Goal: Task Accomplishment & Management: Complete application form

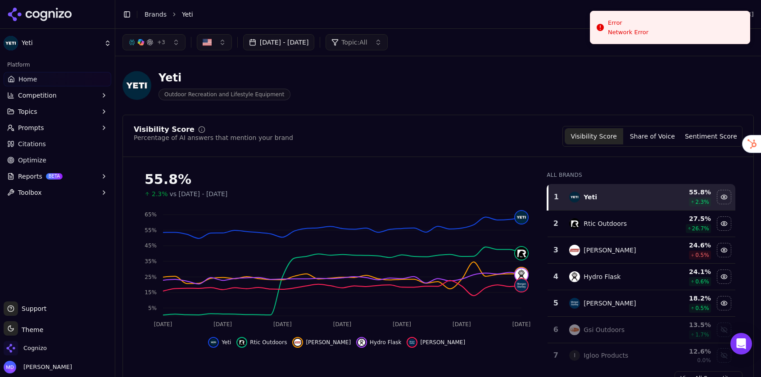
click at [48, 351] on div "Cognizo" at bounding box center [58, 350] width 108 height 18
click at [40, 349] on span "Cognizo" at bounding box center [34, 348] width 23 height 8
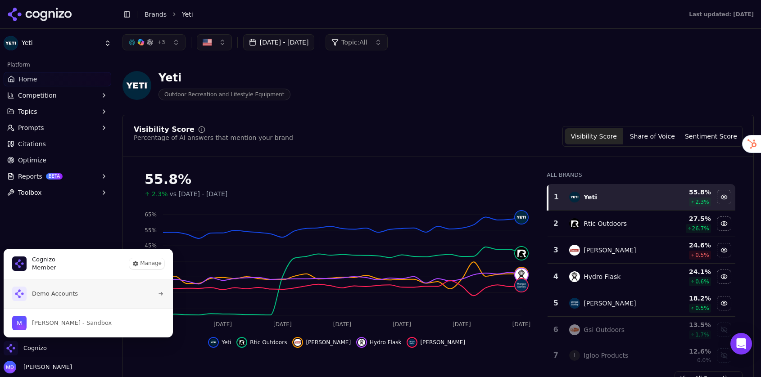
click at [56, 292] on span "Demo Accounts" at bounding box center [55, 294] width 46 height 8
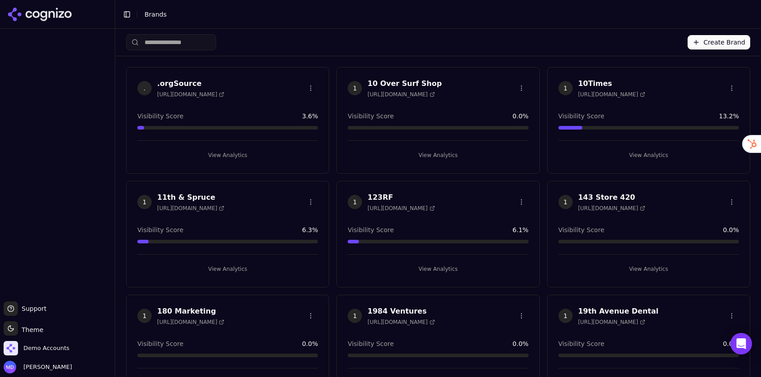
click at [716, 42] on button "Create Brand" at bounding box center [718, 42] width 63 height 14
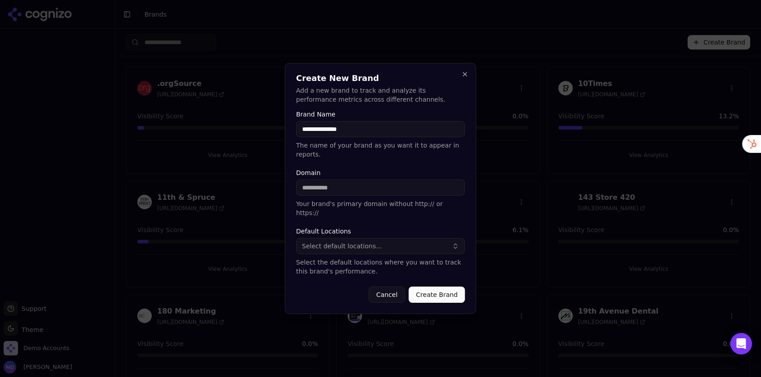
type input "**********"
paste input "**********"
drag, startPoint x: 323, startPoint y: 194, endPoint x: 270, endPoint y: 190, distance: 52.9
click at [276, 196] on body "Support Support Toggle theme Theme Demo Accounts Melissa Dowd Toggle Sidebar Br…" at bounding box center [380, 188] width 761 height 377
type input "**********"
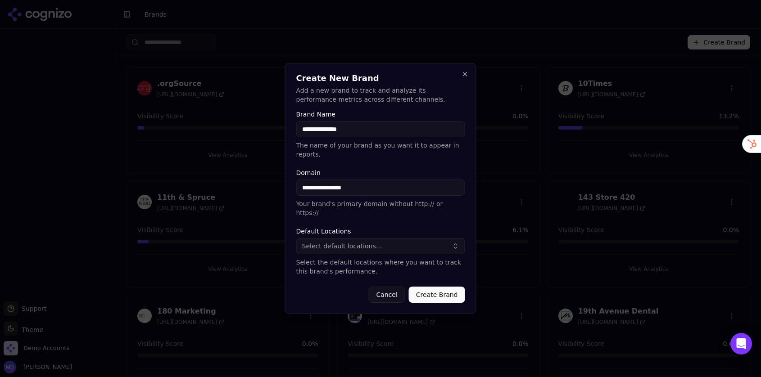
click at [362, 238] on button "Select default locations..." at bounding box center [380, 246] width 169 height 16
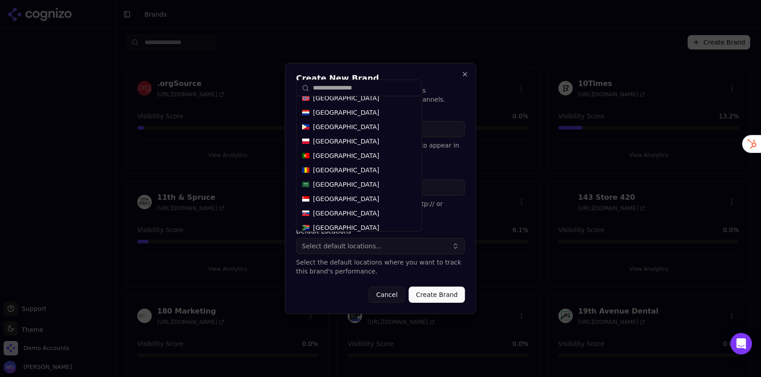
scroll to position [473, 0]
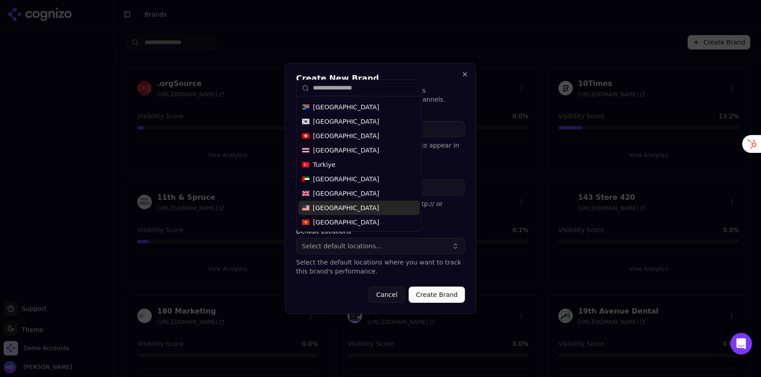
click at [353, 212] on div "United States" at bounding box center [359, 208] width 122 height 14
click at [437, 287] on button "Create Brand" at bounding box center [437, 295] width 56 height 16
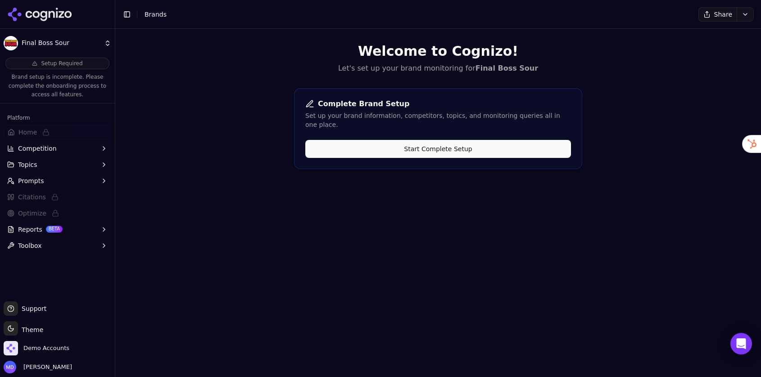
click at [497, 143] on button "Start Complete Setup" at bounding box center [438, 149] width 266 height 18
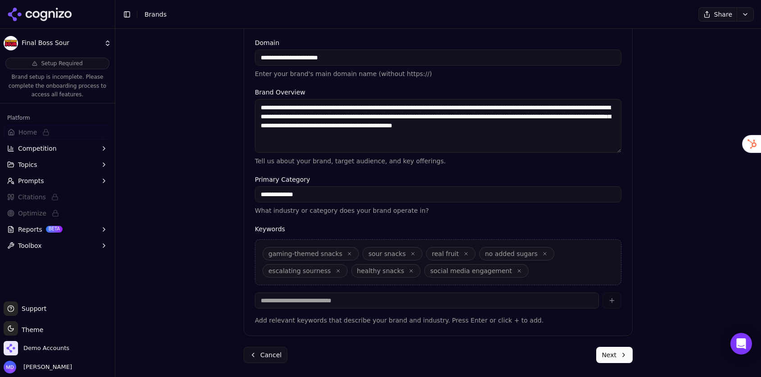
scroll to position [204, 0]
click at [613, 354] on button "Next" at bounding box center [614, 355] width 36 height 16
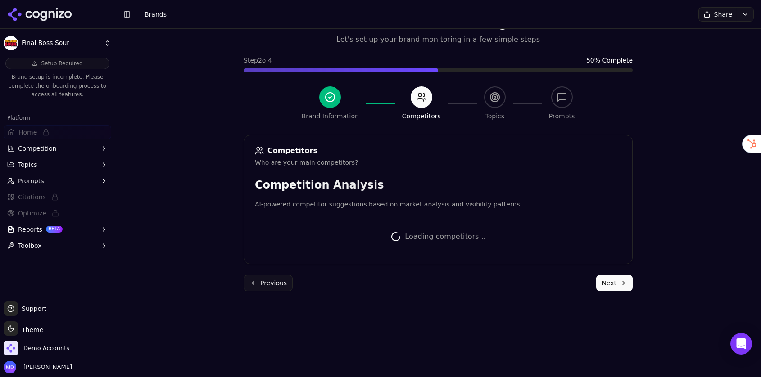
scroll to position [203, 0]
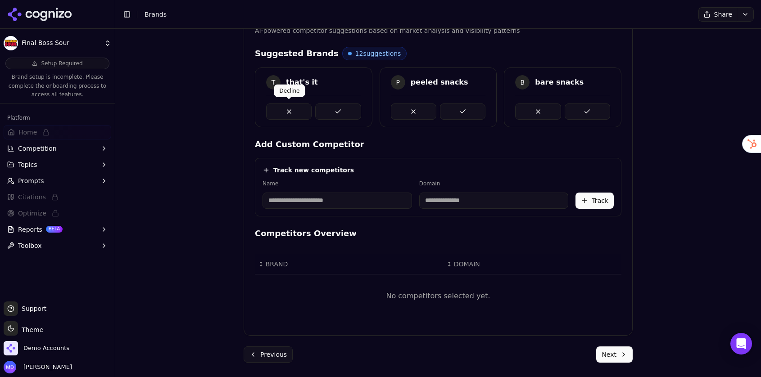
click at [288, 113] on button at bounding box center [288, 112] width 45 height 16
click at [331, 113] on button at bounding box center [337, 112] width 45 height 16
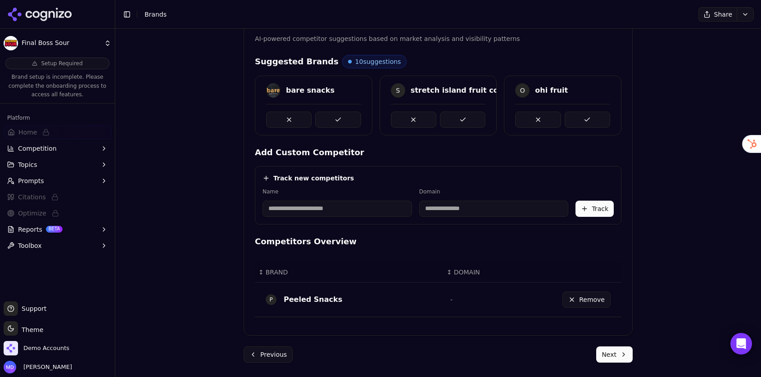
scroll to position [194, 0]
click at [338, 114] on button at bounding box center [337, 120] width 45 height 16
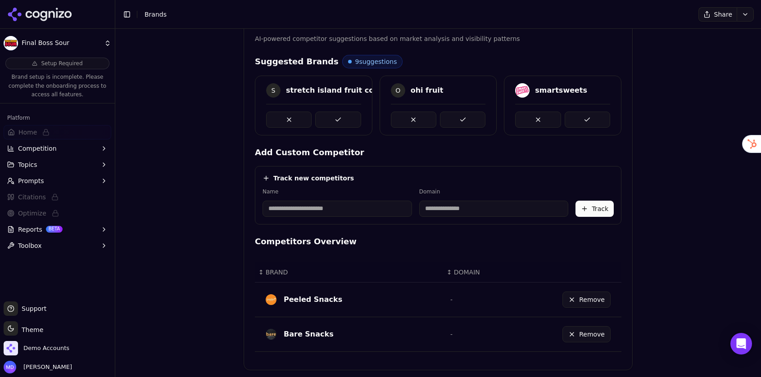
click at [291, 207] on input at bounding box center [336, 209] width 149 height 16
type input "**********"
click at [431, 207] on input at bounding box center [450, 209] width 121 height 16
type input "**********"
click at [585, 208] on button "Track" at bounding box center [594, 209] width 38 height 16
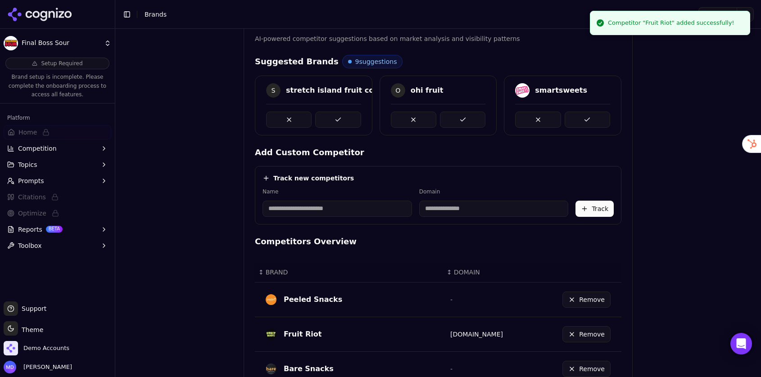
click at [276, 213] on input at bounding box center [336, 209] width 149 height 16
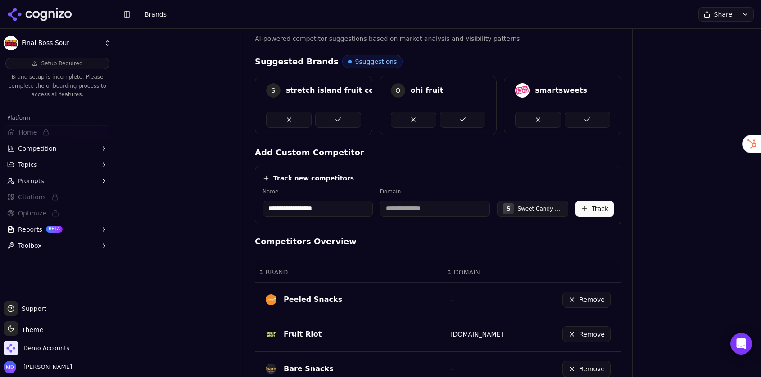
type input "**********"
click at [430, 204] on input at bounding box center [435, 209] width 110 height 16
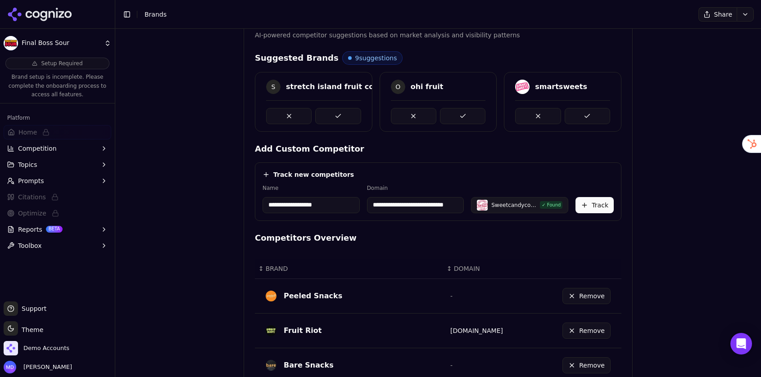
scroll to position [0, 30]
drag, startPoint x: 435, startPoint y: 207, endPoint x: 479, endPoint y: 205, distance: 44.6
click at [479, 205] on div "**********" at bounding box center [437, 199] width 351 height 29
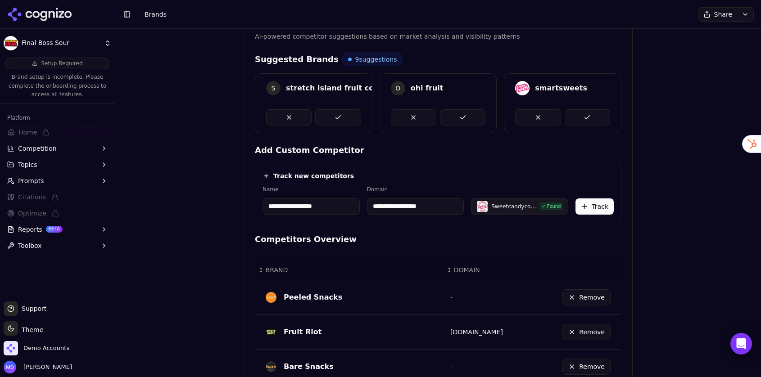
scroll to position [0, 0]
type input "**********"
click at [605, 204] on button "Track" at bounding box center [594, 206] width 38 height 16
click at [304, 209] on input at bounding box center [336, 206] width 149 height 16
type input "******"
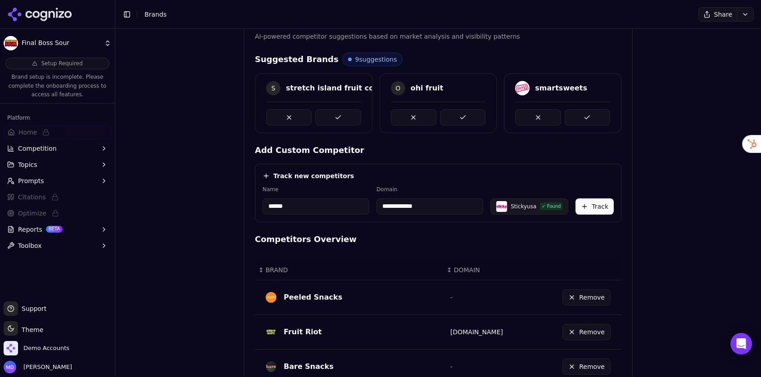
type input "**********"
click at [600, 206] on button "Track" at bounding box center [594, 206] width 38 height 16
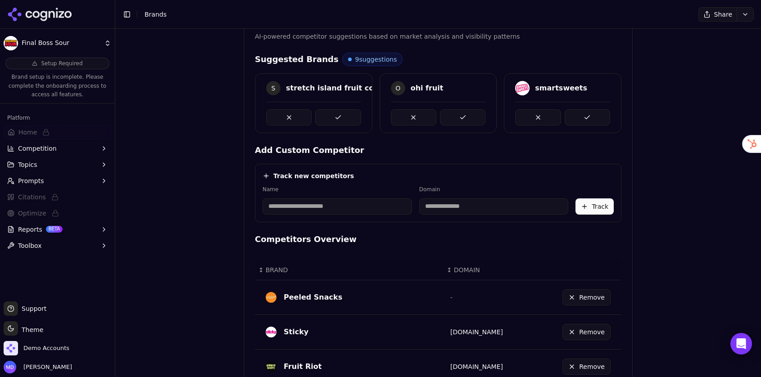
click at [330, 203] on input at bounding box center [336, 206] width 149 height 16
type input "**********"
click at [595, 205] on button "Track" at bounding box center [594, 206] width 38 height 16
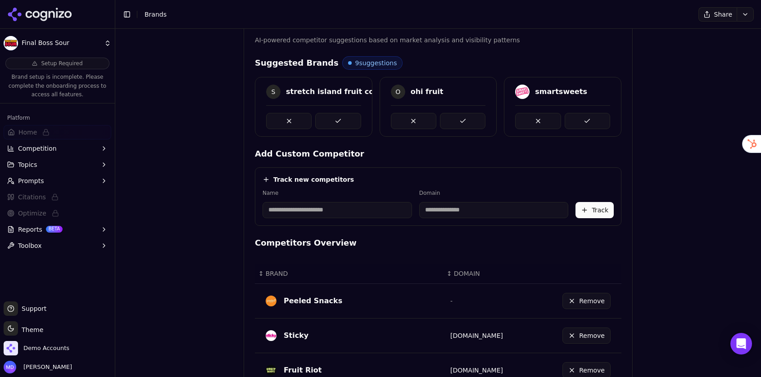
click at [291, 208] on input at bounding box center [336, 210] width 149 height 16
type input "**********"
click at [417, 211] on input at bounding box center [438, 210] width 113 height 16
type input "**********"
click at [591, 213] on button "Track" at bounding box center [594, 210] width 38 height 16
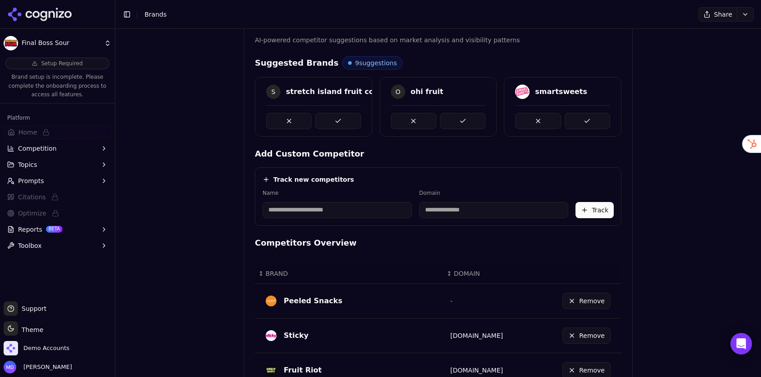
click at [331, 212] on input at bounding box center [336, 210] width 149 height 16
type input "**********"
click at [599, 215] on button "Track" at bounding box center [594, 210] width 38 height 16
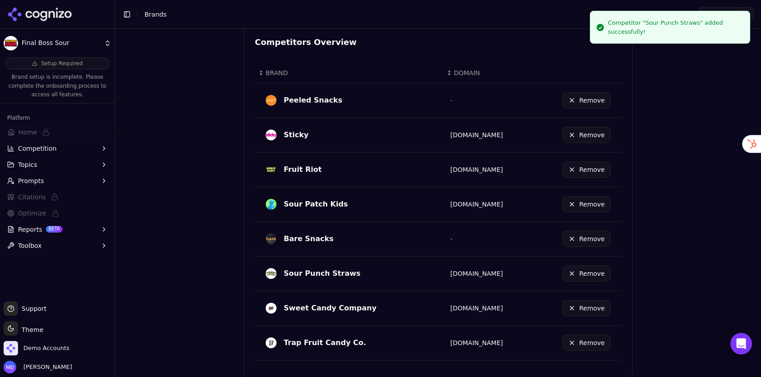
scroll to position [437, 0]
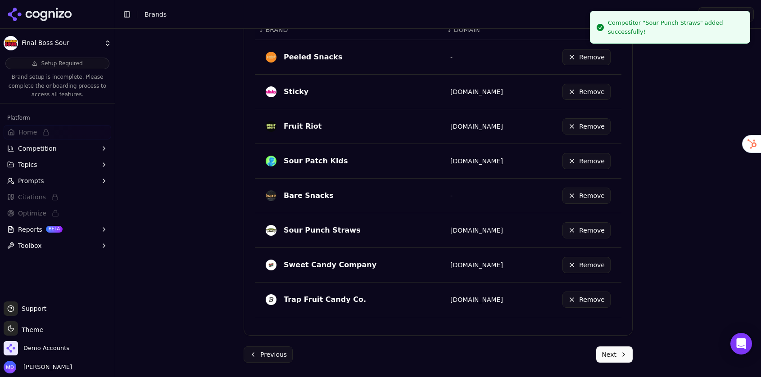
click at [622, 356] on button "Next" at bounding box center [614, 355] width 36 height 16
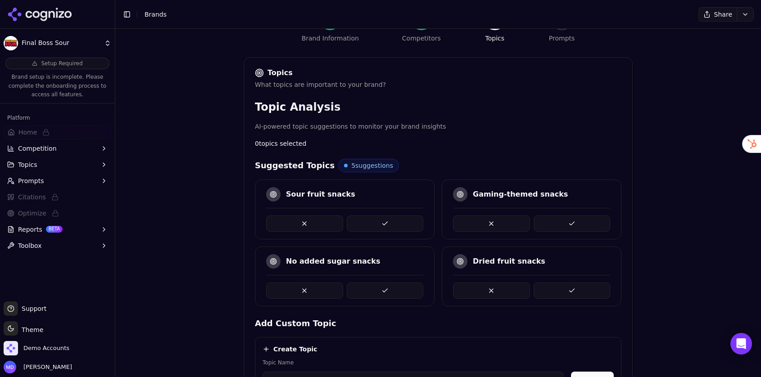
scroll to position [100, 0]
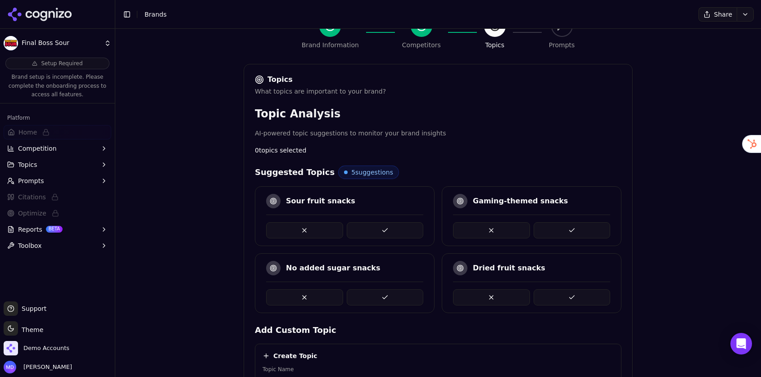
click at [564, 234] on button at bounding box center [571, 230] width 77 height 16
click at [382, 230] on button at bounding box center [385, 230] width 77 height 16
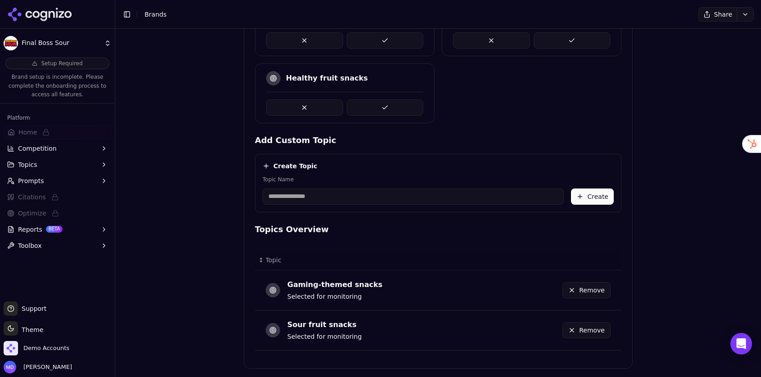
scroll to position [313, 0]
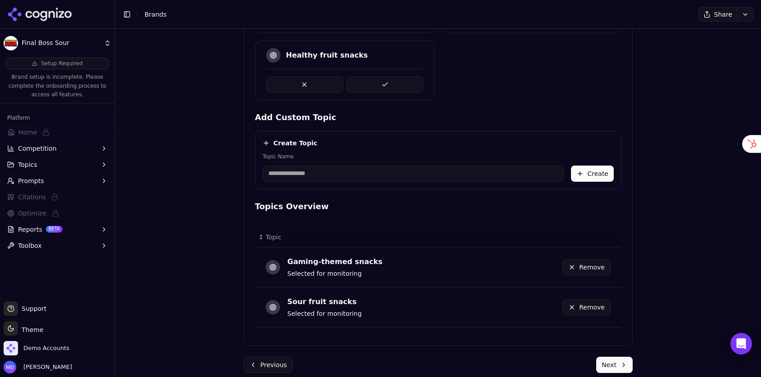
click at [297, 173] on input "Topic Name" at bounding box center [412, 174] width 301 height 16
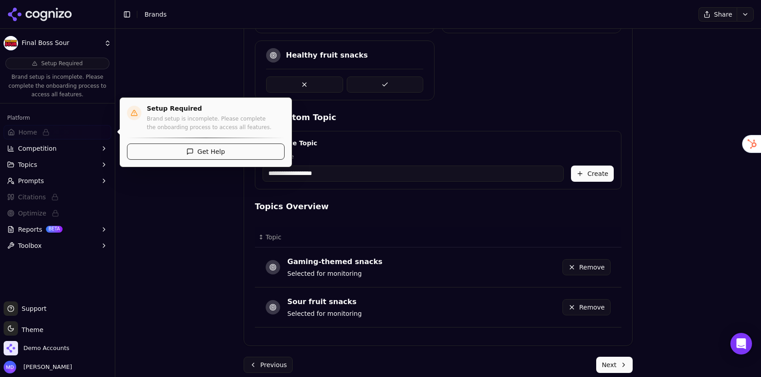
type input "**********"
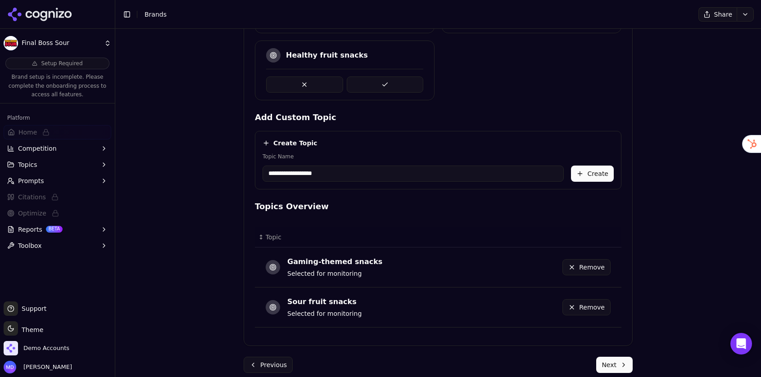
click at [585, 176] on button "Create" at bounding box center [592, 174] width 43 height 16
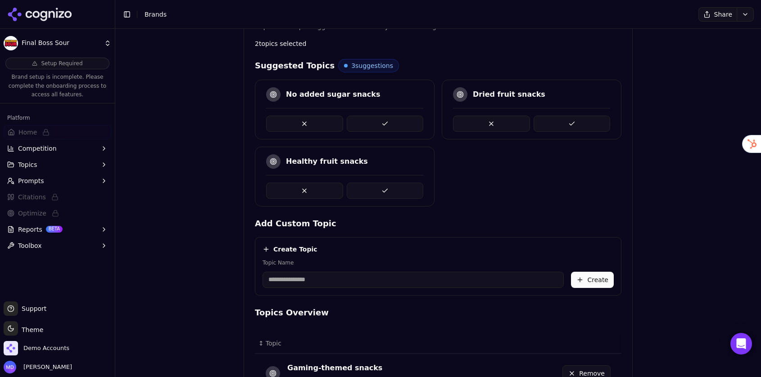
scroll to position [197, 0]
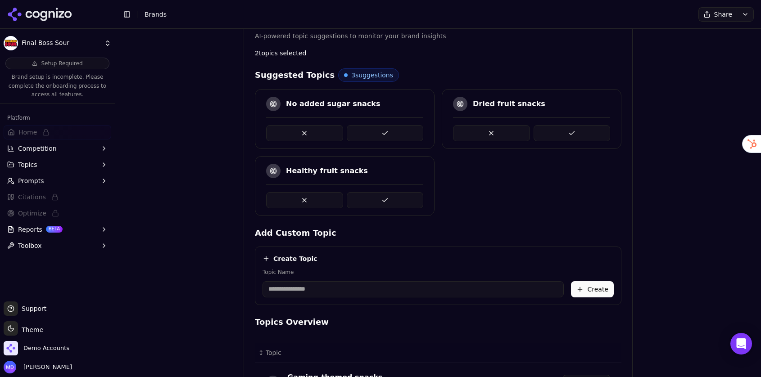
click at [562, 137] on button at bounding box center [571, 133] width 77 height 16
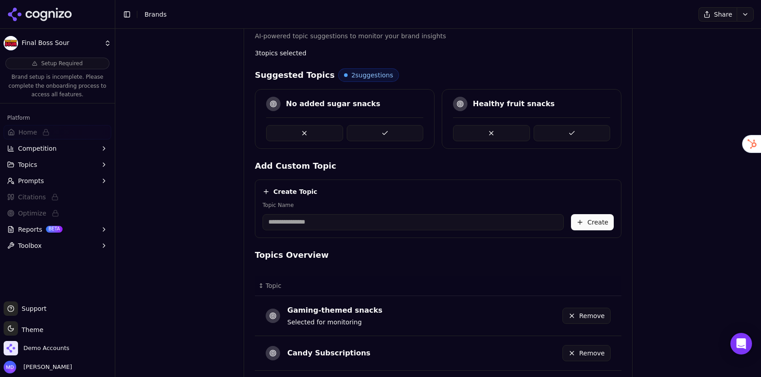
scroll to position [331, 0]
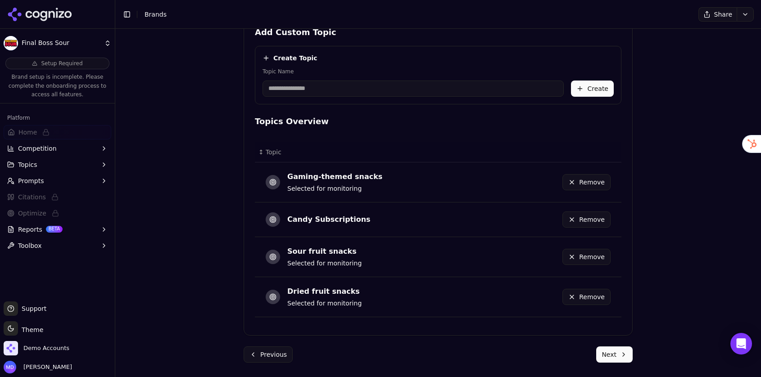
click at [620, 353] on button "Next" at bounding box center [614, 355] width 36 height 16
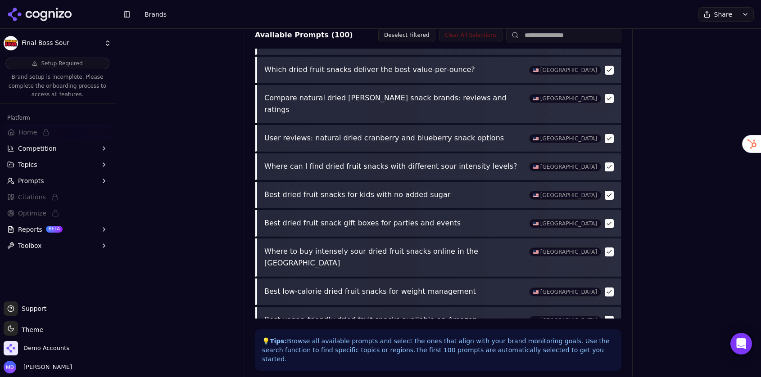
scroll to position [379, 0]
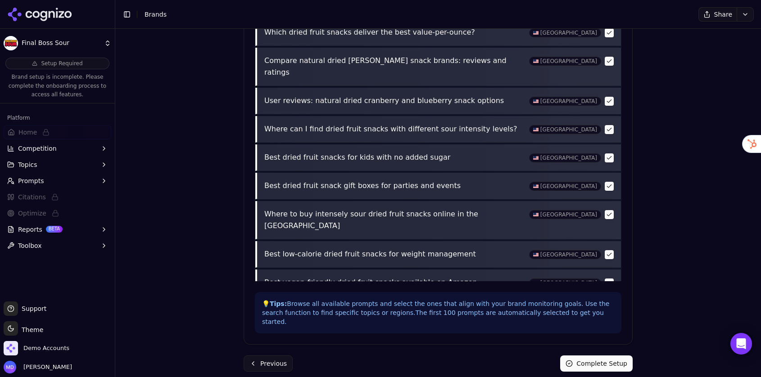
click at [587, 356] on button "Complete Setup" at bounding box center [596, 364] width 72 height 16
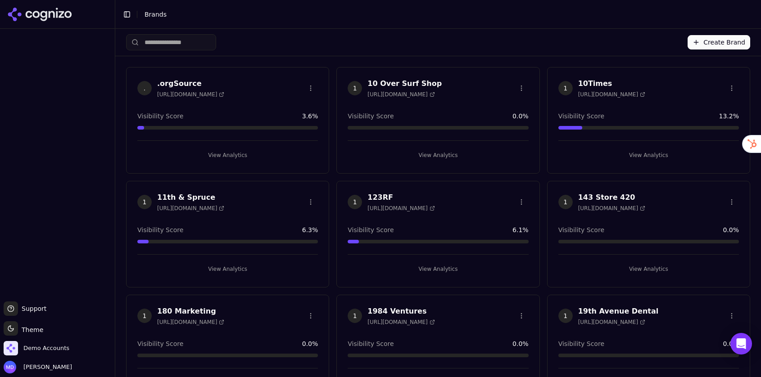
click at [168, 42] on input "search" at bounding box center [171, 42] width 90 height 16
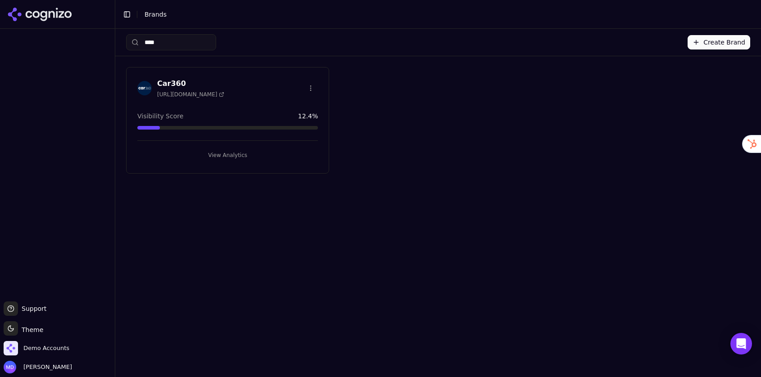
type input "****"
click at [268, 160] on button "View Analytics" at bounding box center [227, 155] width 180 height 14
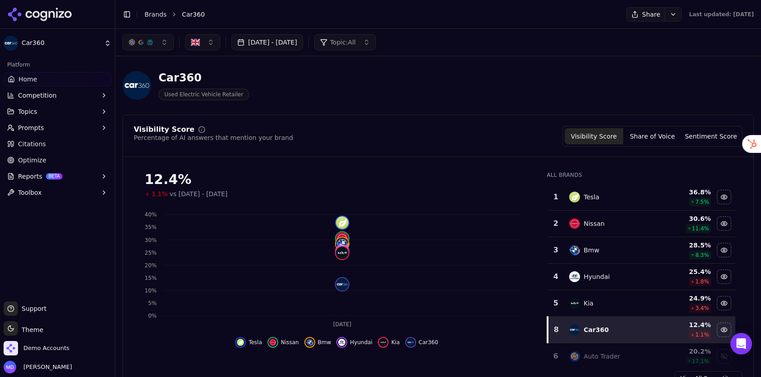
click at [60, 133] on button "Prompts" at bounding box center [58, 128] width 108 height 14
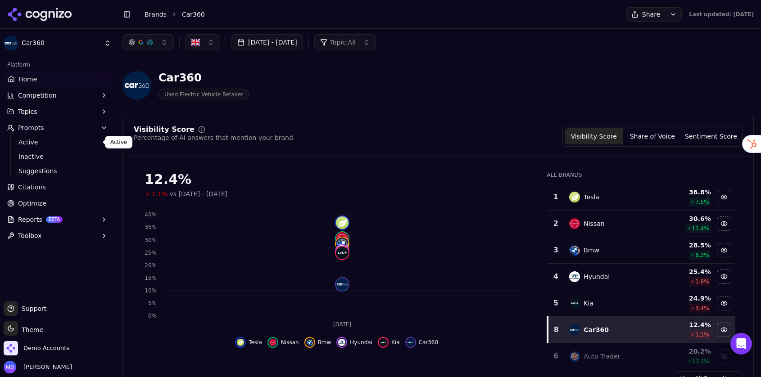
click at [56, 148] on link "Active" at bounding box center [58, 142] width 86 height 13
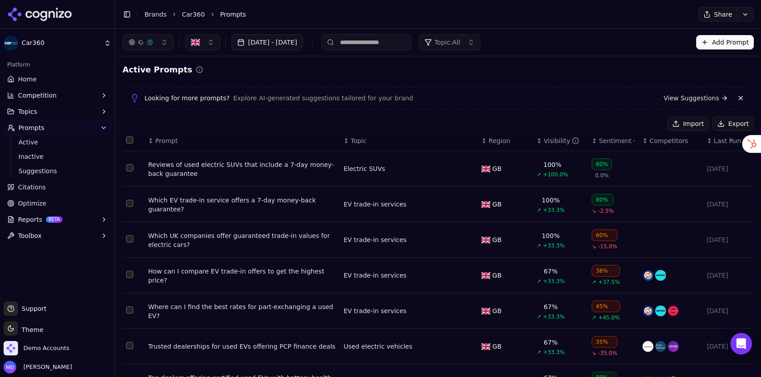
click at [79, 223] on button "Reports BETA" at bounding box center [58, 219] width 108 height 14
click at [79, 231] on span "PDF" at bounding box center [57, 234] width 78 height 9
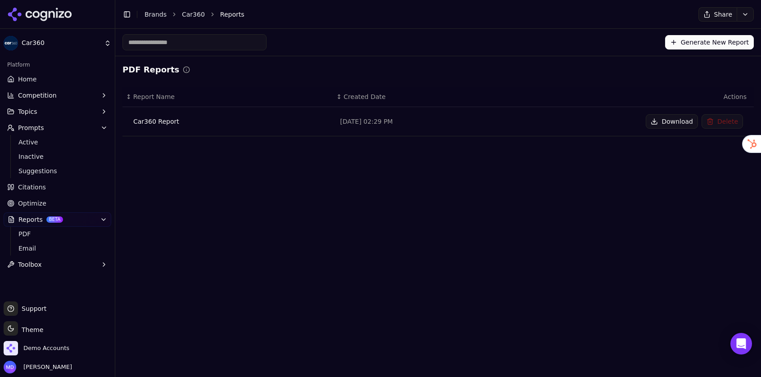
click at [689, 123] on button "Download" at bounding box center [671, 121] width 52 height 14
click at [26, 78] on span "Home" at bounding box center [27, 79] width 18 height 9
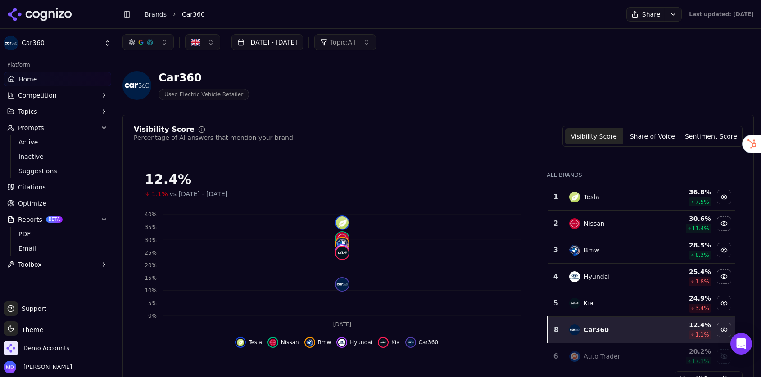
click at [144, 17] on link "Brands" at bounding box center [155, 14] width 22 height 7
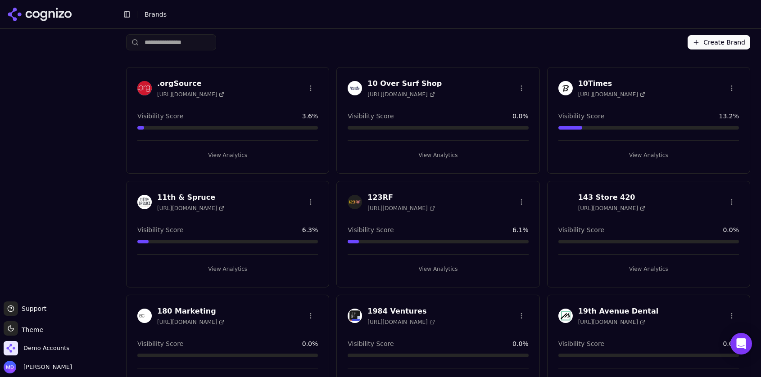
click at [141, 47] on input "search" at bounding box center [171, 42] width 90 height 16
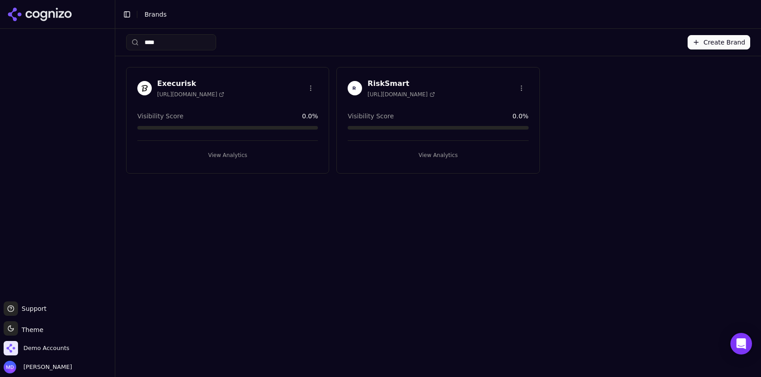
type input "****"
click at [402, 158] on button "View Analytics" at bounding box center [437, 155] width 180 height 14
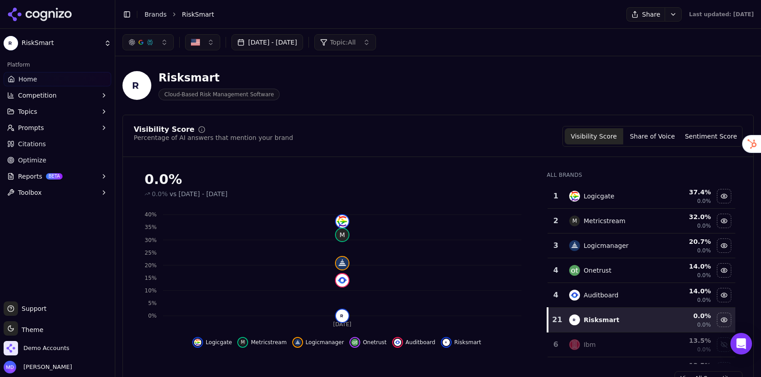
click at [31, 163] on span "Optimize" at bounding box center [32, 160] width 28 height 9
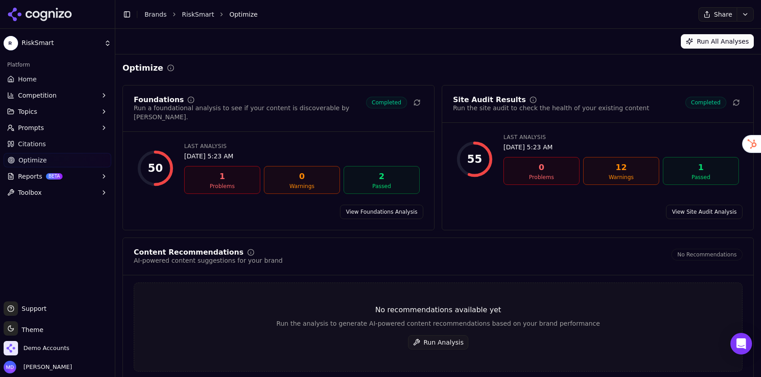
drag, startPoint x: 439, startPoint y: 328, endPoint x: 438, endPoint y: 316, distance: 11.3
click at [439, 335] on button "Run Analysis" at bounding box center [438, 342] width 61 height 14
click at [19, 80] on span "Home" at bounding box center [27, 79] width 18 height 9
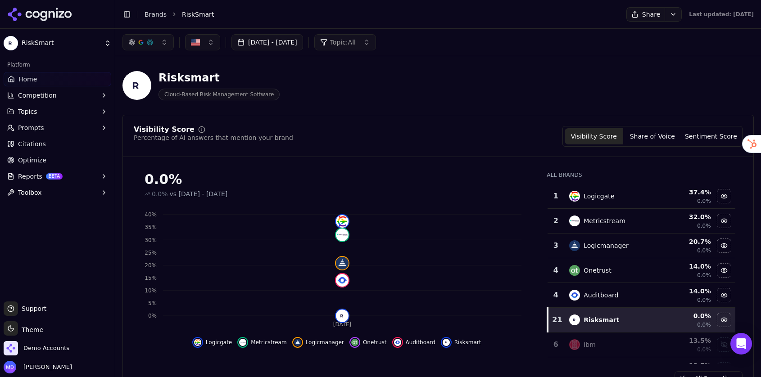
click at [161, 15] on link "Brands" at bounding box center [155, 14] width 22 height 7
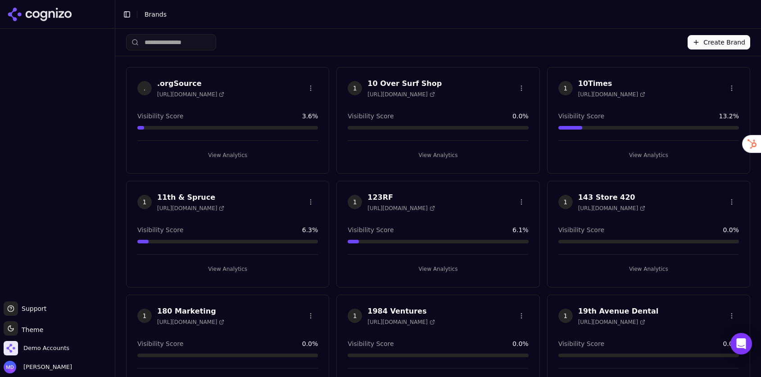
click at [198, 40] on input "search" at bounding box center [171, 42] width 90 height 16
click at [182, 43] on input "search" at bounding box center [171, 42] width 90 height 16
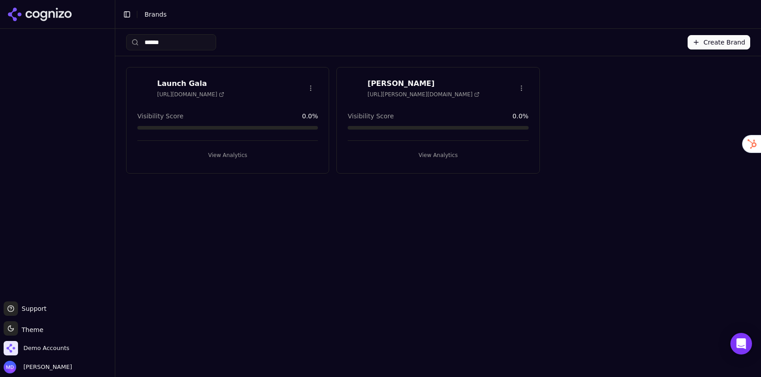
type input "******"
click at [436, 149] on button "View Analytics" at bounding box center [437, 155] width 180 height 14
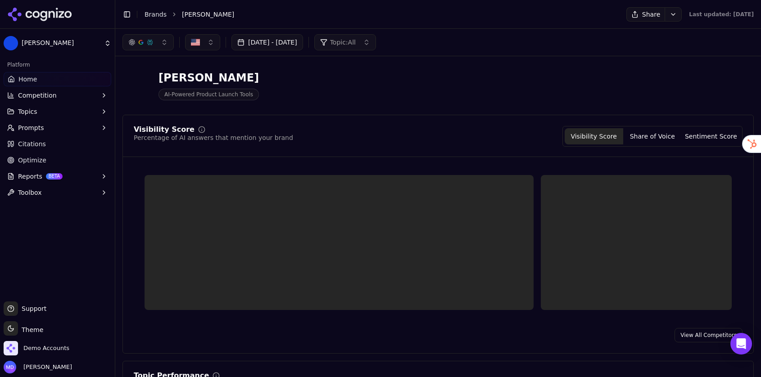
click at [38, 161] on span "Optimize" at bounding box center [32, 160] width 28 height 9
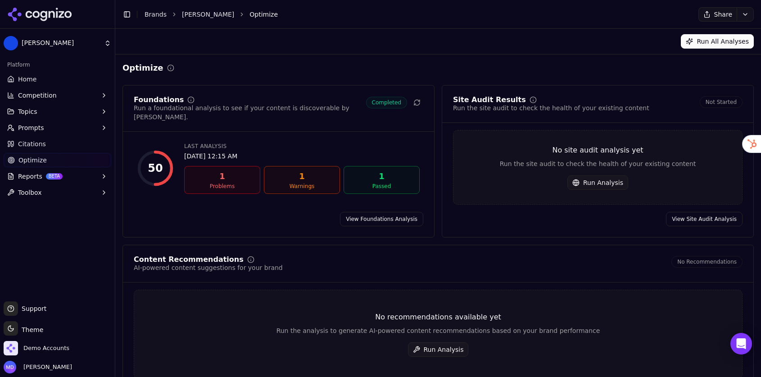
scroll to position [42, 0]
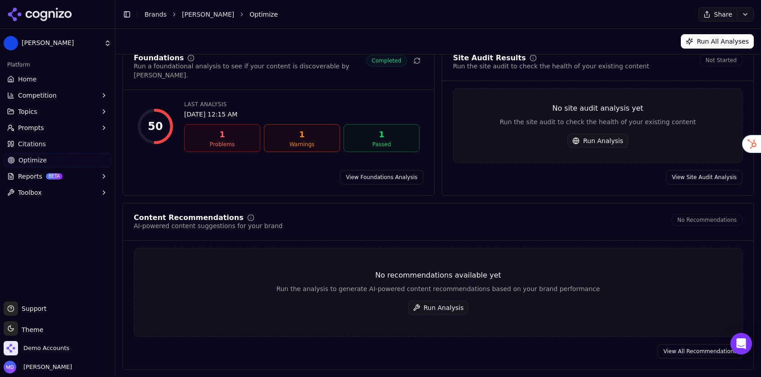
click at [606, 144] on button "Run Analysis" at bounding box center [597, 141] width 61 height 14
drag, startPoint x: 450, startPoint y: 308, endPoint x: 357, endPoint y: 254, distance: 107.3
click at [449, 306] on button "Run Analysis" at bounding box center [438, 308] width 61 height 14
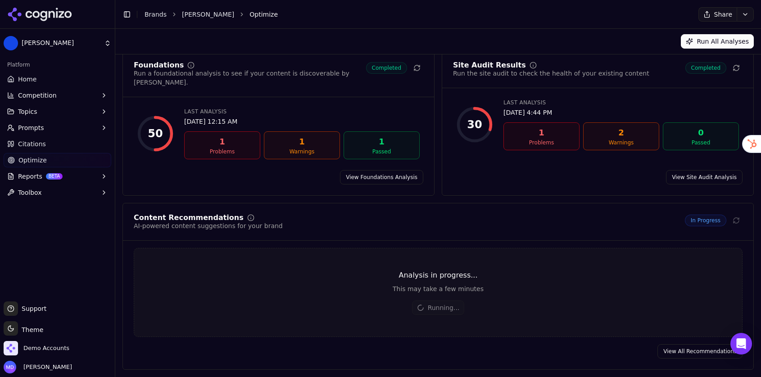
scroll to position [26, 0]
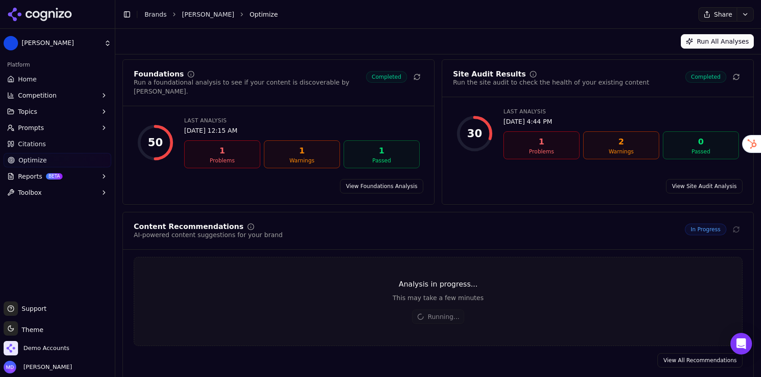
click at [148, 15] on link "Brands" at bounding box center [155, 14] width 22 height 7
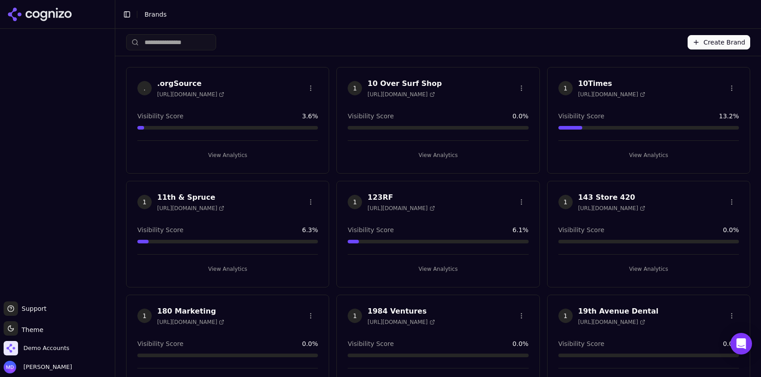
click at [179, 41] on input "search" at bounding box center [171, 42] width 90 height 16
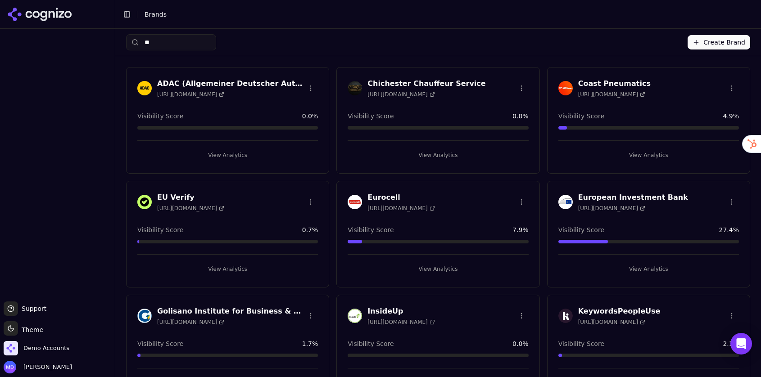
type input "**"
click at [236, 263] on button "View Analytics" at bounding box center [227, 269] width 180 height 14
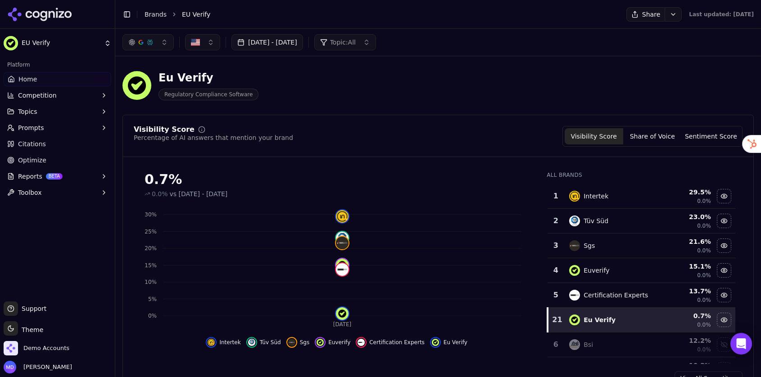
click at [51, 155] on link "Optimize" at bounding box center [58, 160] width 108 height 14
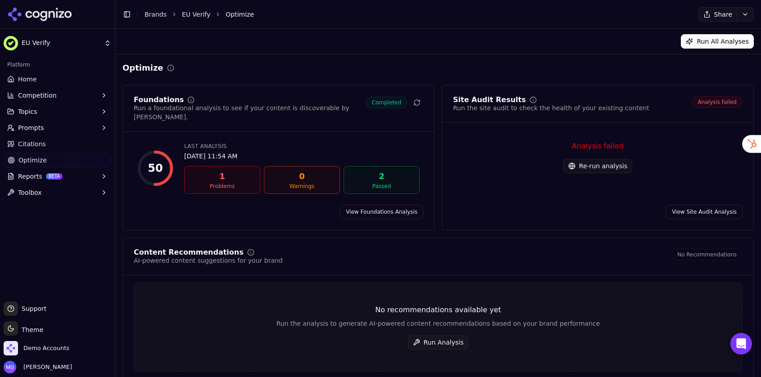
drag, startPoint x: 600, startPoint y: 163, endPoint x: 592, endPoint y: 162, distance: 8.2
click at [600, 163] on button "Re-run analysis" at bounding box center [597, 166] width 69 height 14
click at [455, 337] on button "Run Analysis" at bounding box center [438, 342] width 61 height 14
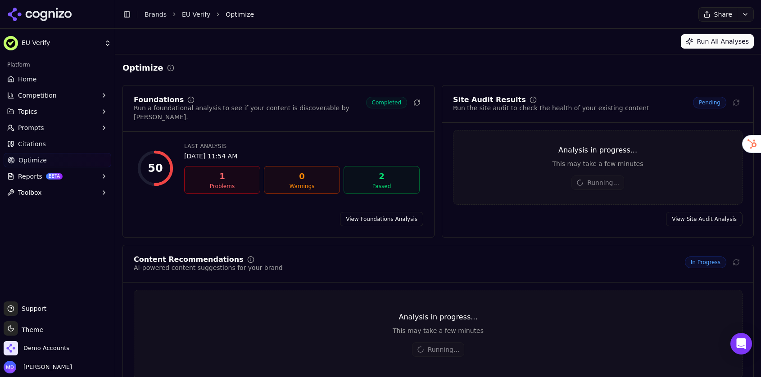
click at [51, 130] on button "Prompts" at bounding box center [58, 128] width 108 height 14
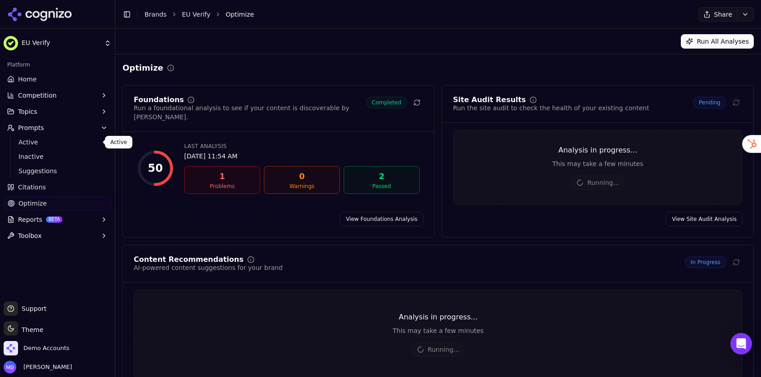
click at [53, 144] on span "Active" at bounding box center [57, 142] width 78 height 9
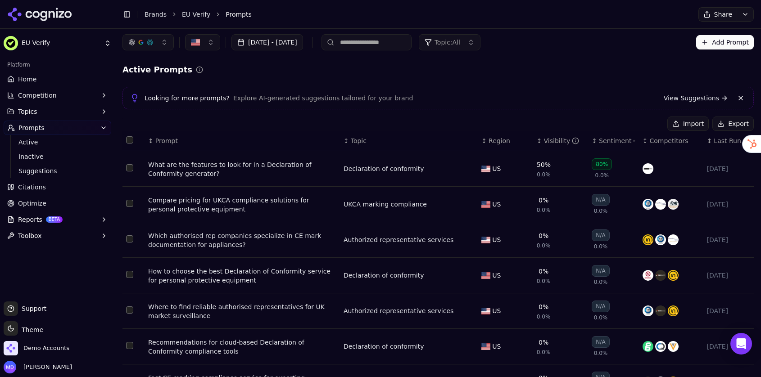
click at [39, 199] on span "Optimize" at bounding box center [32, 203] width 28 height 9
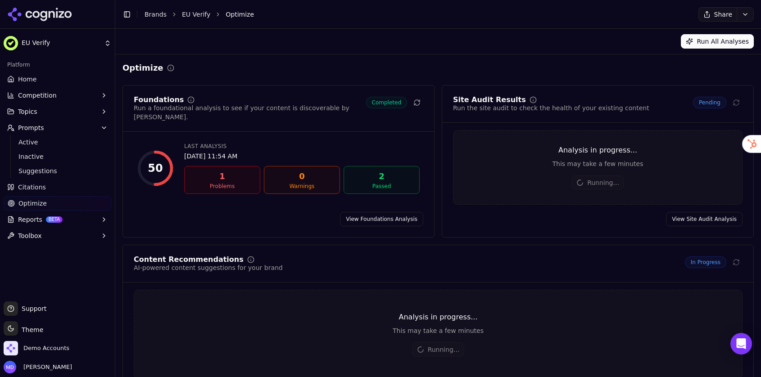
click at [157, 16] on link "Brands" at bounding box center [155, 14] width 22 height 7
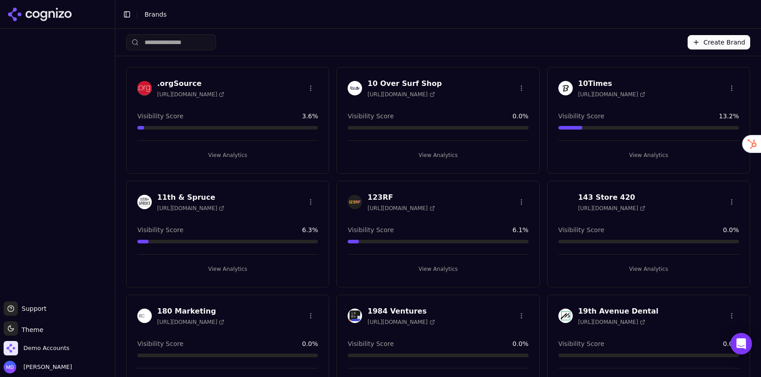
click at [172, 43] on input "search" at bounding box center [171, 42] width 90 height 16
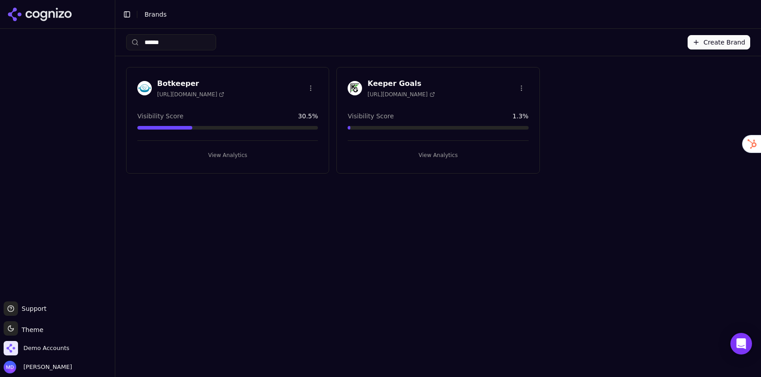
type input "******"
drag, startPoint x: 405, startPoint y: 156, endPoint x: 380, endPoint y: 155, distance: 24.8
click at [405, 156] on button "View Analytics" at bounding box center [437, 155] width 180 height 14
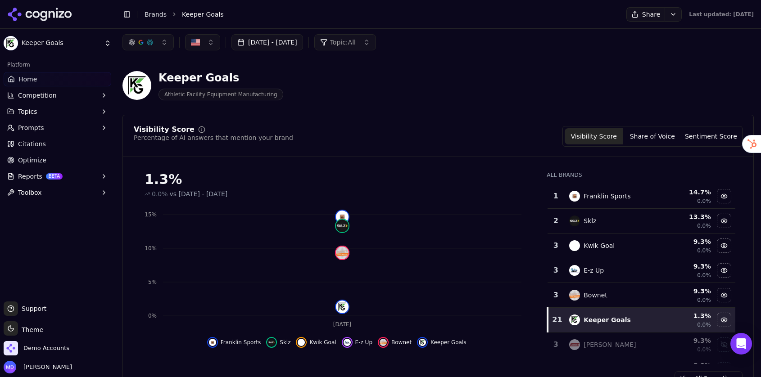
click at [31, 167] on link "Optimize" at bounding box center [58, 160] width 108 height 14
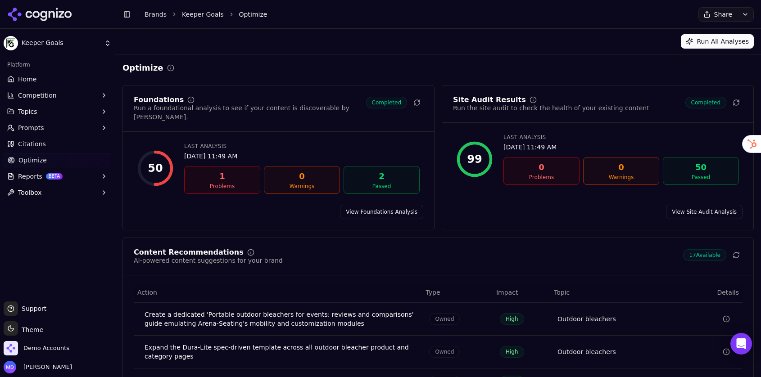
click at [31, 164] on html "Keeper Goals Platform Home Competition Topics Prompts Citations Optimize Report…" at bounding box center [380, 188] width 761 height 377
click at [731, 249] on button at bounding box center [736, 255] width 13 height 13
click at [28, 75] on span "Home" at bounding box center [27, 79] width 18 height 9
